Goal: Navigation & Orientation: Find specific page/section

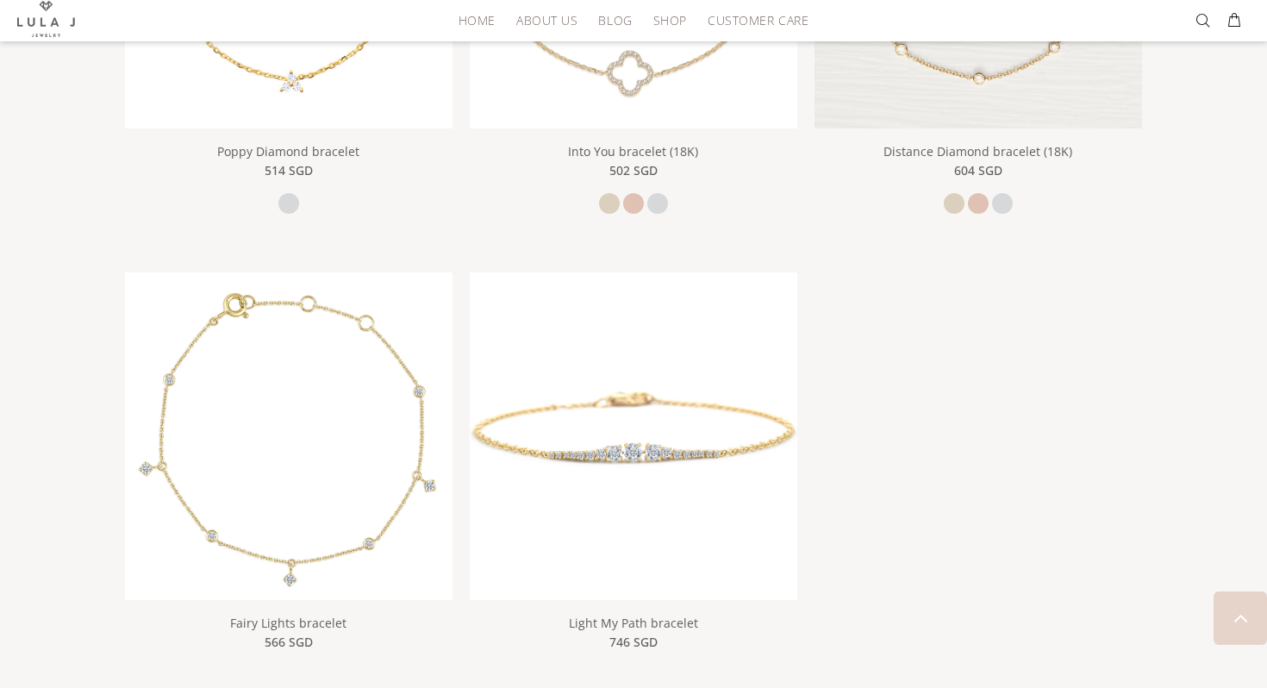
scroll to position [1552, 0]
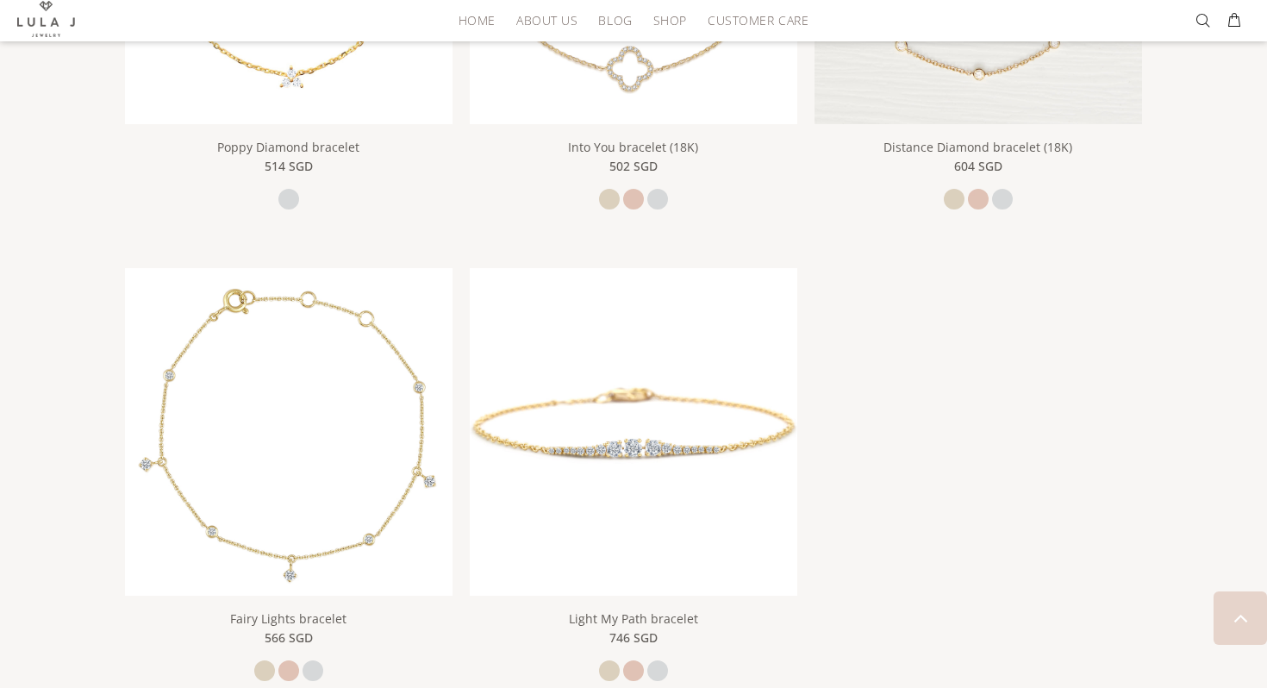
click at [43, 15] on img at bounding box center [46, 19] width 58 height 36
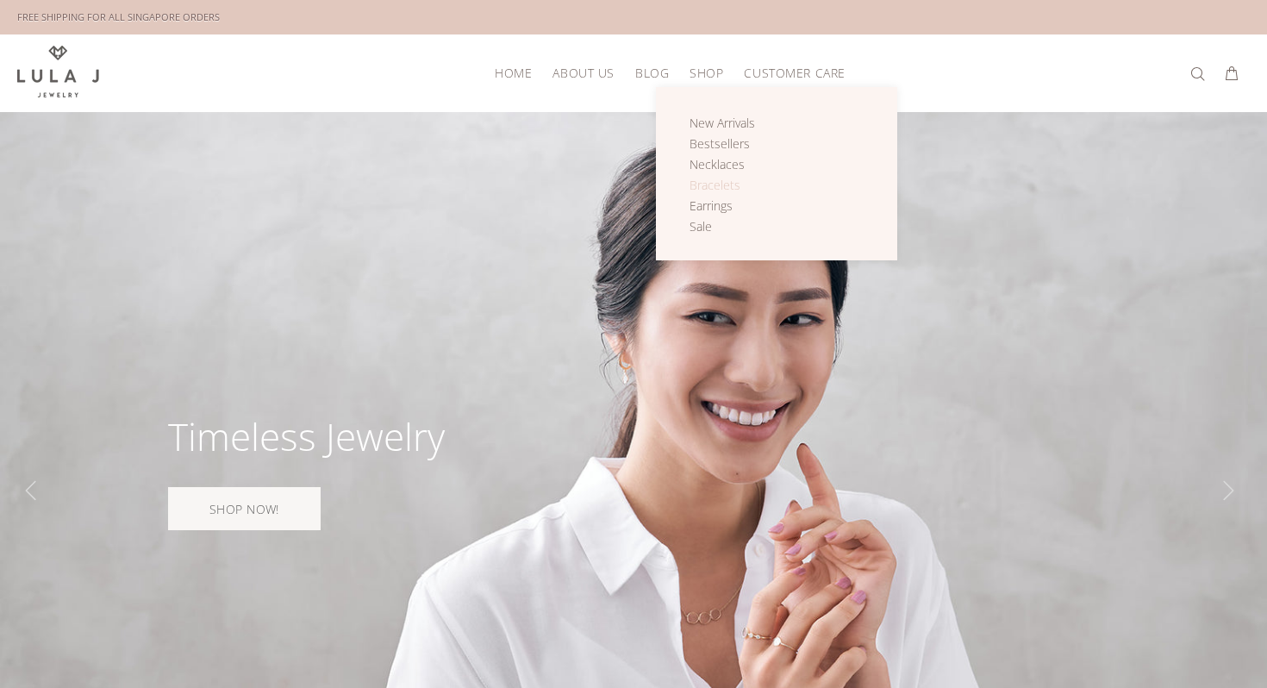
click at [715, 178] on span "Bracelets" at bounding box center [715, 185] width 51 height 16
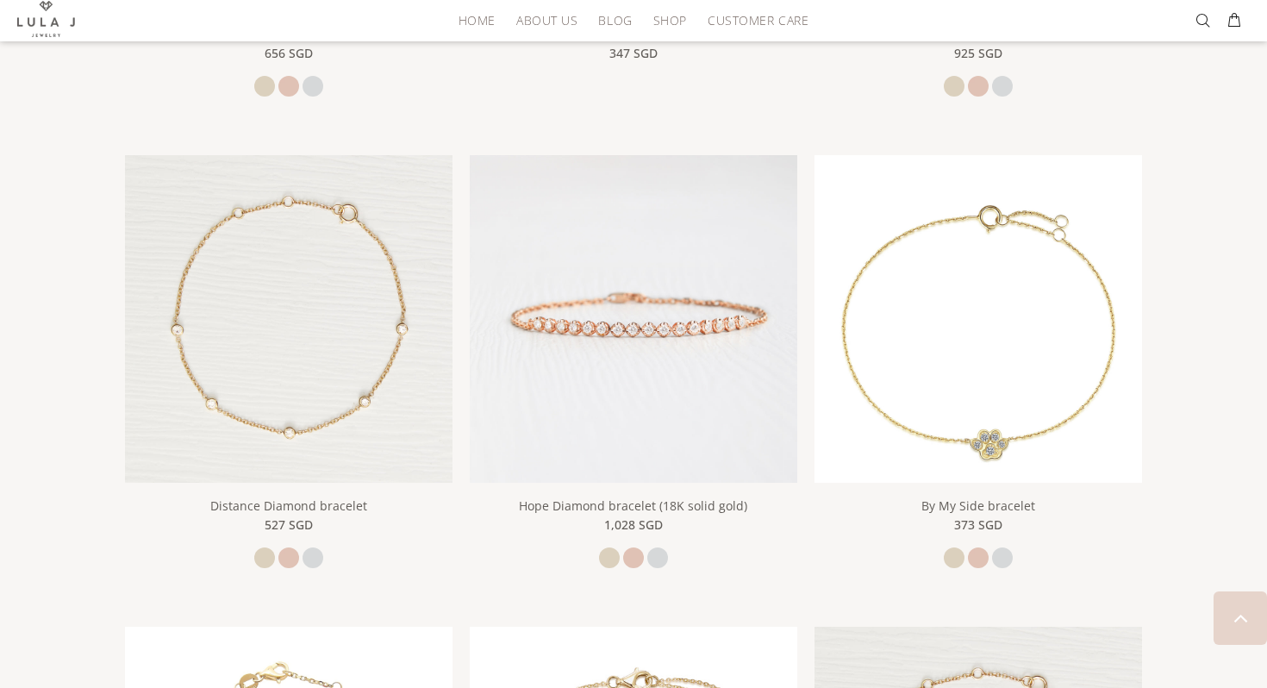
scroll to position [724, 0]
